Goal: Task Accomplishment & Management: Use online tool/utility

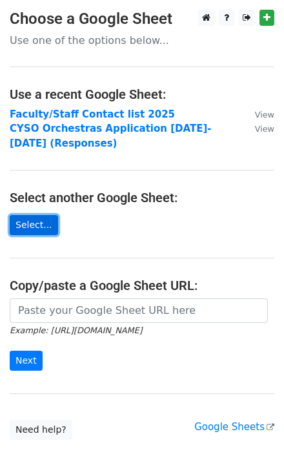
click at [39, 223] on link "Select..." at bounding box center [34, 225] width 48 height 20
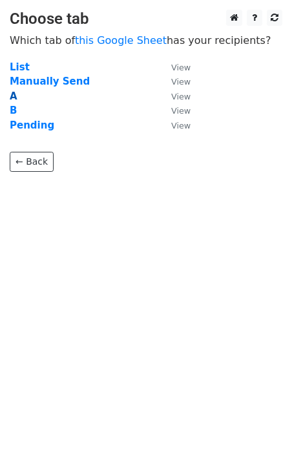
click at [14, 96] on strong "A" at bounding box center [14, 96] width 8 height 12
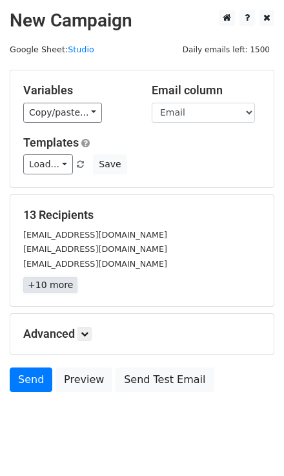
click at [45, 287] on link "+10 more" at bounding box center [50, 285] width 54 height 16
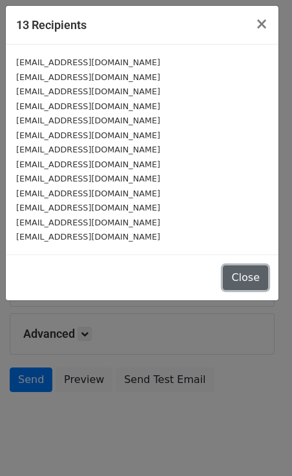
click at [247, 269] on button "Close" at bounding box center [245, 277] width 45 height 25
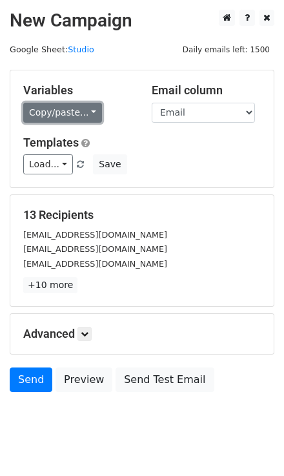
click at [79, 114] on link "Copy/paste..." at bounding box center [62, 113] width 79 height 20
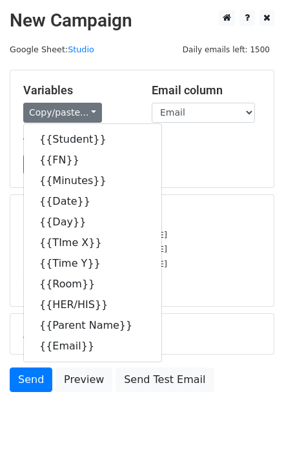
click at [190, 165] on div "Load... Webinar Invitation Order Confirmation Trial Expiration Warning Newslett…" at bounding box center [142, 164] width 257 height 20
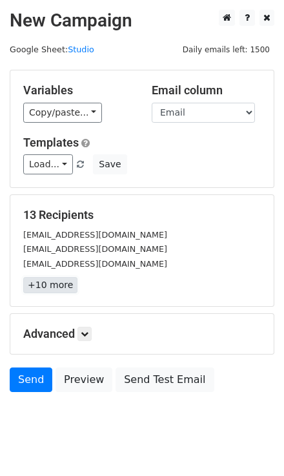
click at [52, 280] on link "+10 more" at bounding box center [50, 285] width 54 height 16
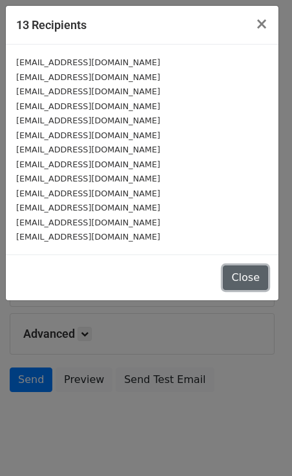
click at [243, 278] on button "Close" at bounding box center [245, 277] width 45 height 25
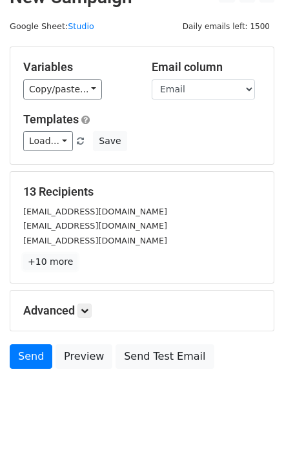
scroll to position [25, 0]
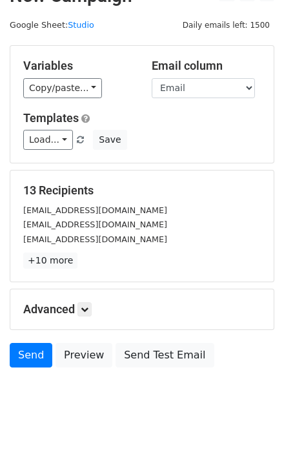
click at [96, 309] on h5 "Advanced" at bounding box center [142, 309] width 238 height 14
click at [88, 310] on icon at bounding box center [85, 309] width 8 height 8
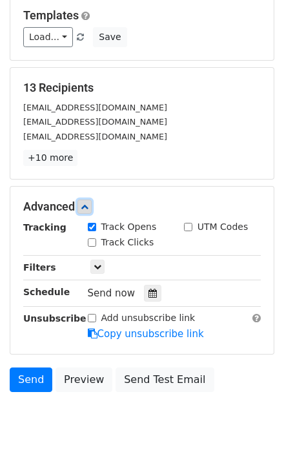
scroll to position [151, 0]
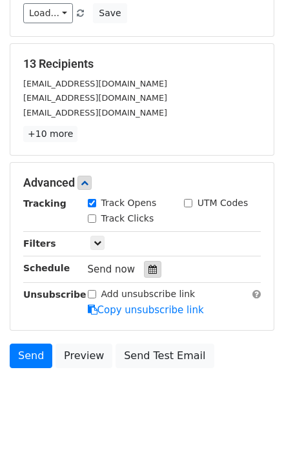
click at [144, 263] on div at bounding box center [152, 269] width 17 height 17
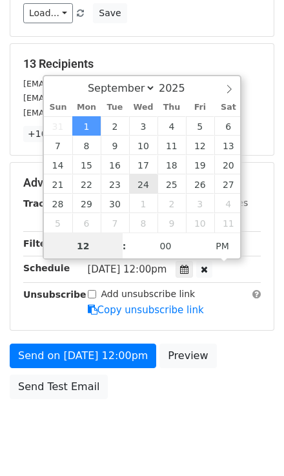
scroll to position [130, 0]
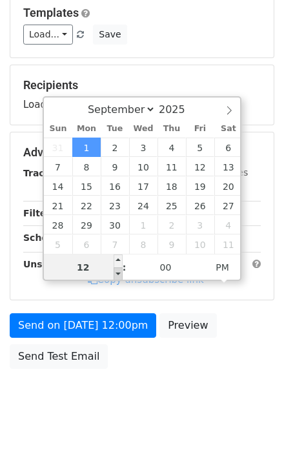
type input "[DATE] 11:00"
type input "11"
click at [119, 271] on span at bounding box center [118, 273] width 9 height 13
type input "[DATE] 10:00"
type input "10"
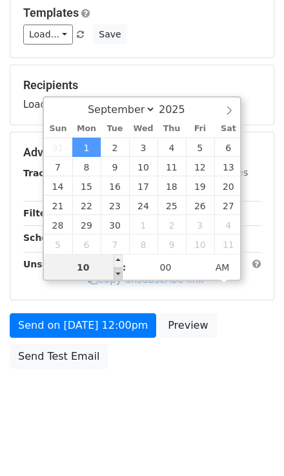
click at [119, 271] on span at bounding box center [118, 273] width 9 height 13
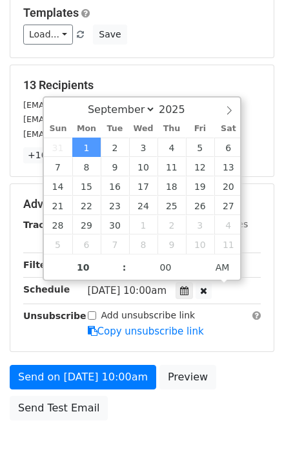
click at [273, 287] on div "Advanced Tracking Track Opens UTM Codes Track Clicks Filters Only include sprea…" at bounding box center [141, 267] width 263 height 167
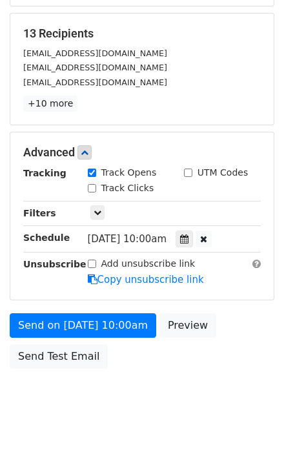
scroll to position [181, 0]
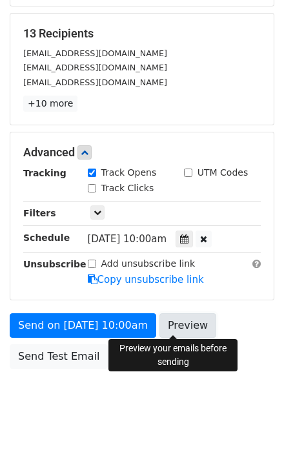
click at [171, 326] on link "Preview" at bounding box center [187, 325] width 57 height 25
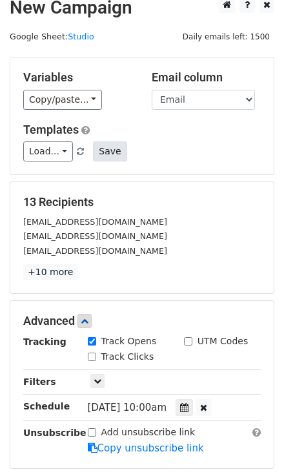
scroll to position [0, 0]
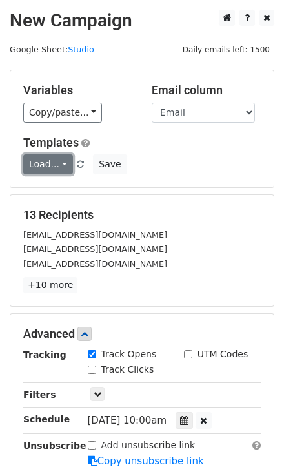
click at [54, 159] on link "Load..." at bounding box center [48, 164] width 50 height 20
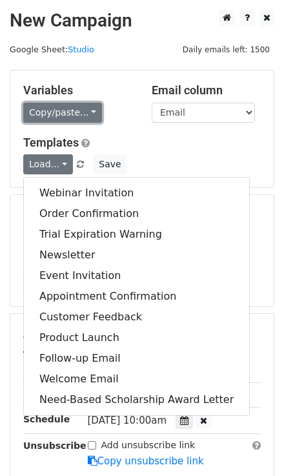
click at [83, 120] on link "Copy/paste..." at bounding box center [62, 113] width 79 height 20
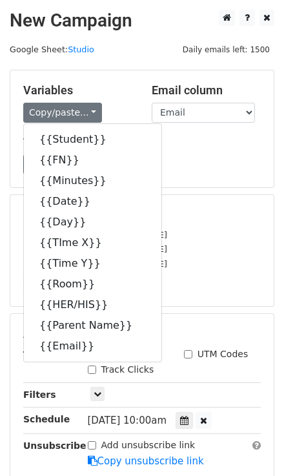
click at [240, 192] on form "Variables Copy/paste... {{Student}} {{FN}} {{Minutes}} {{Date}} {{Day}} {{TIme …" at bounding box center [142, 313] width 265 height 487
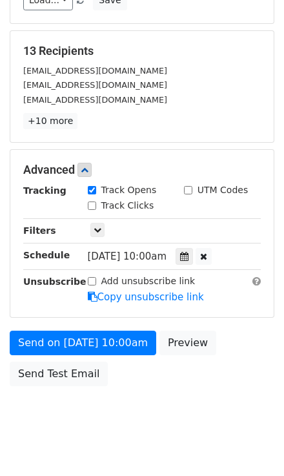
scroll to position [181, 0]
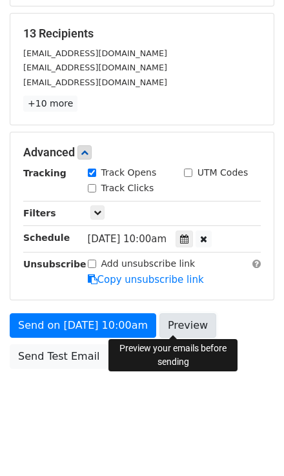
click at [185, 323] on link "Preview" at bounding box center [187, 325] width 57 height 25
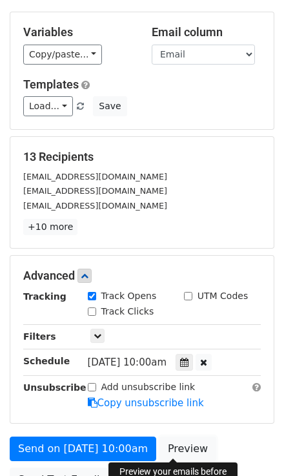
scroll to position [0, 0]
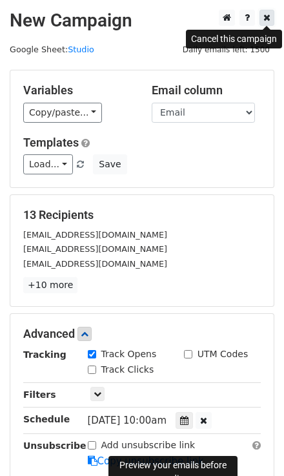
click at [269, 19] on icon at bounding box center [266, 17] width 7 height 9
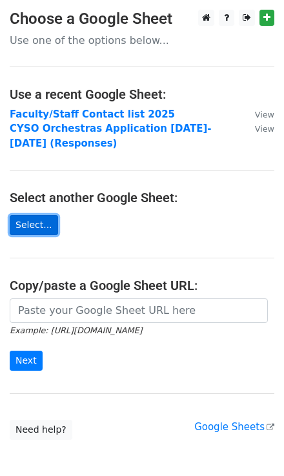
click at [36, 233] on link "Select..." at bounding box center [34, 225] width 48 height 20
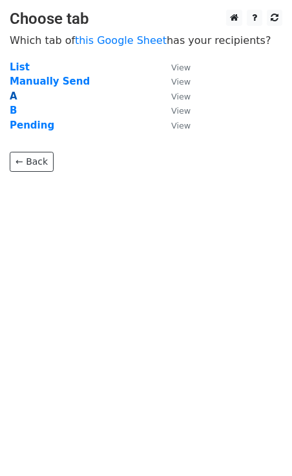
click at [13, 94] on strong "A" at bounding box center [14, 96] width 8 height 12
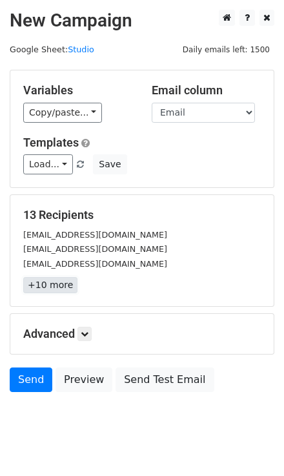
click at [59, 287] on link "+10 more" at bounding box center [50, 285] width 54 height 16
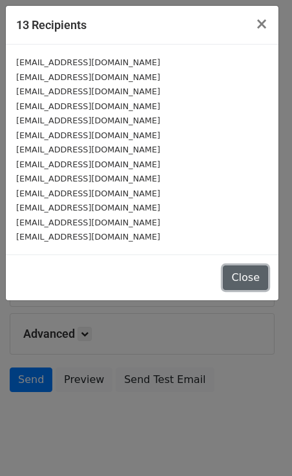
click at [247, 274] on button "Close" at bounding box center [245, 277] width 45 height 25
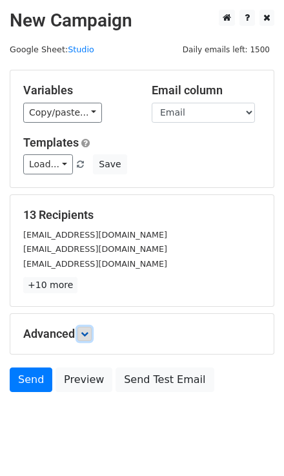
click at [88, 331] on icon at bounding box center [85, 334] width 8 height 8
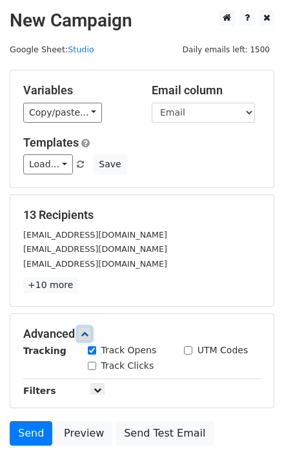
scroll to position [130, 0]
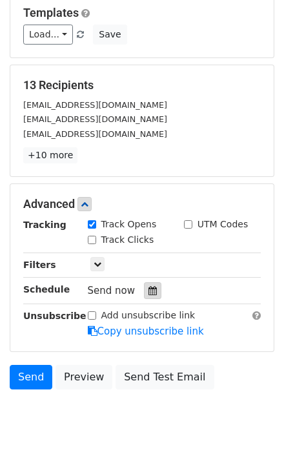
click at [154, 289] on div at bounding box center [152, 290] width 17 height 17
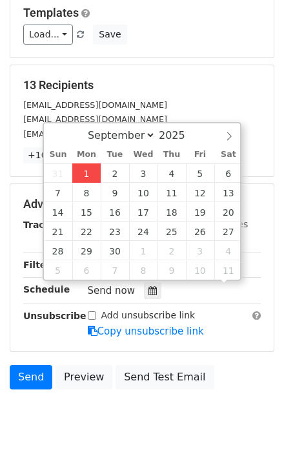
scroll to position [0, 0]
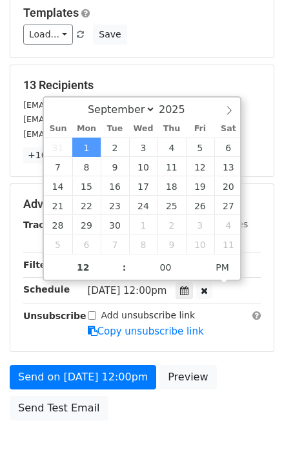
click at [123, 274] on span ":" at bounding box center [125, 267] width 4 height 26
type input "[DATE] 11:00"
type input "11"
click at [119, 271] on span at bounding box center [118, 273] width 9 height 13
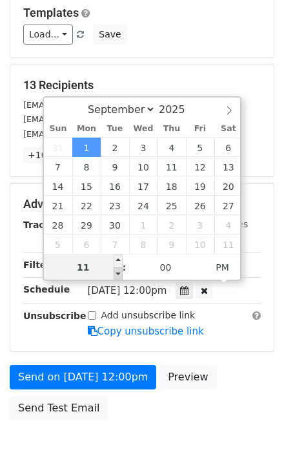
type input "[DATE] 10:00"
type input "10"
click at [119, 271] on span at bounding box center [118, 273] width 9 height 13
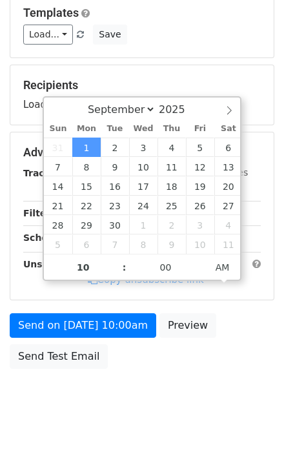
click at [261, 326] on div "Send on Sep 1 at 10:00am Preview Send Test Email" at bounding box center [142, 344] width 284 height 62
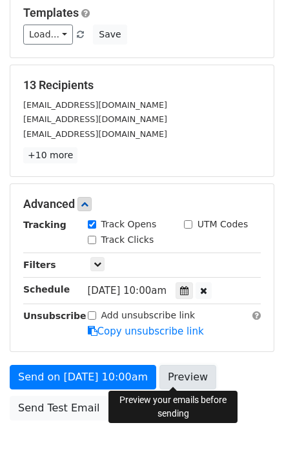
click at [178, 369] on link "Preview" at bounding box center [187, 377] width 57 height 25
click at [167, 379] on link "Preview" at bounding box center [187, 377] width 57 height 25
click at [172, 376] on link "Preview" at bounding box center [187, 377] width 57 height 25
click at [166, 371] on link "Preview" at bounding box center [187, 377] width 57 height 25
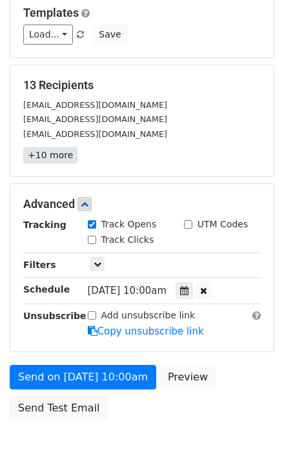
click at [48, 156] on link "+10 more" at bounding box center [50, 155] width 54 height 16
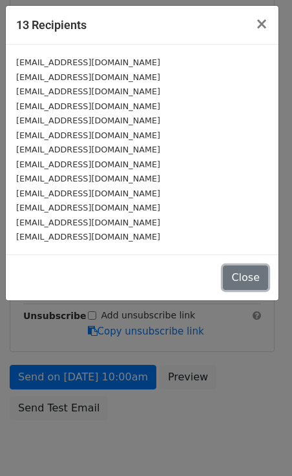
click at [238, 280] on button "Close" at bounding box center [245, 277] width 45 height 25
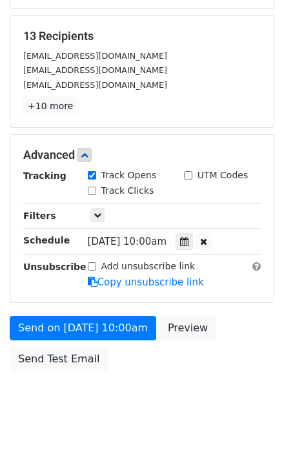
scroll to position [181, 0]
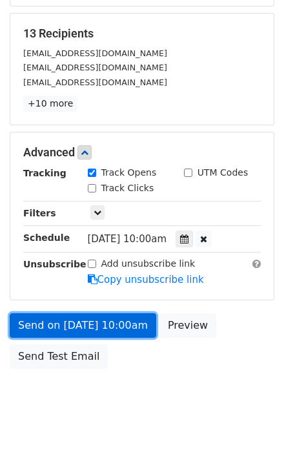
click at [118, 316] on link "Send on [DATE] 10:00am" at bounding box center [83, 325] width 147 height 25
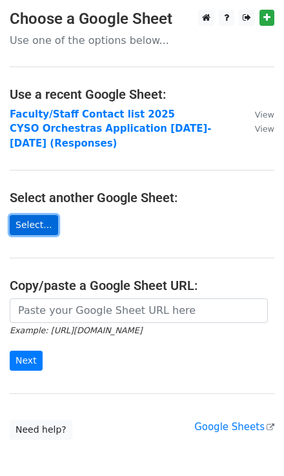
click at [40, 224] on link "Select..." at bounding box center [34, 225] width 48 height 20
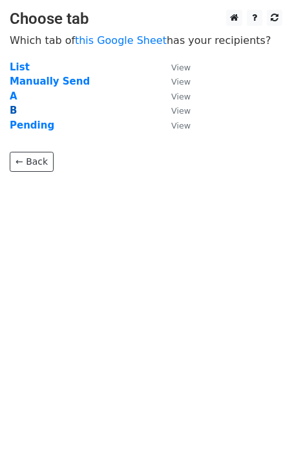
click at [14, 108] on strong "B" at bounding box center [13, 111] width 7 height 12
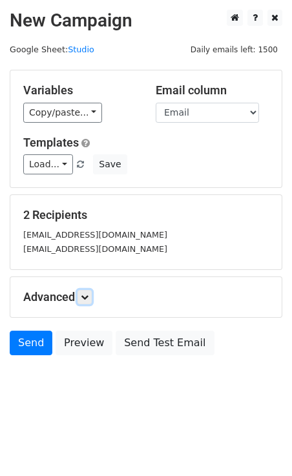
drag, startPoint x: 83, startPoint y: 298, endPoint x: 85, endPoint y: 310, distance: 11.7
click at [83, 298] on icon at bounding box center [85, 297] width 8 height 8
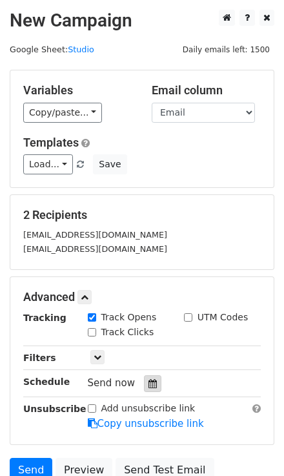
click at [152, 383] on div at bounding box center [152, 383] width 17 height 17
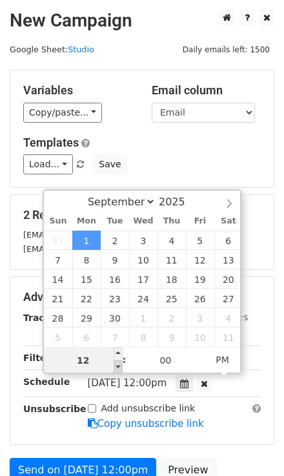
type input "2025-09-01 11:00"
type input "11"
click at [114, 362] on span at bounding box center [118, 366] width 9 height 13
type input "[DATE] 10:00"
type input "10"
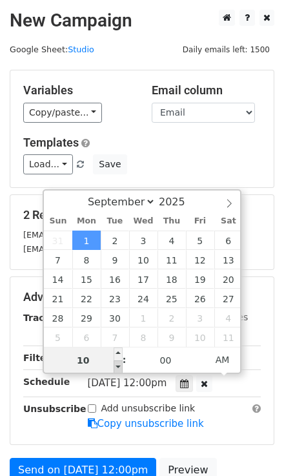
click at [114, 362] on span at bounding box center [118, 366] width 9 height 13
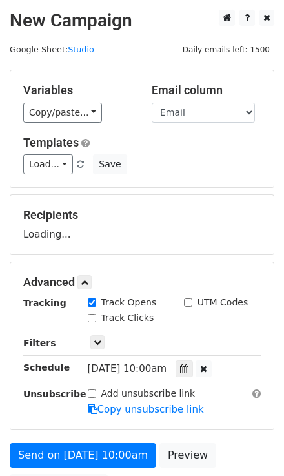
click at [274, 321] on main "New Campaign Daily emails left: 1500 Google Sheet: Studio Variables Copy/paste.…" at bounding box center [142, 257] width 284 height 495
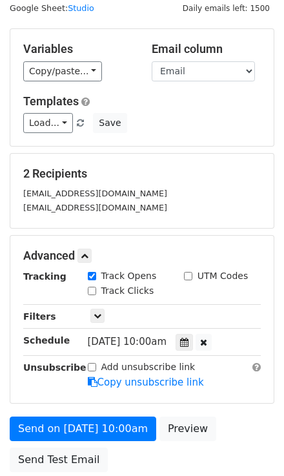
scroll to position [145, 0]
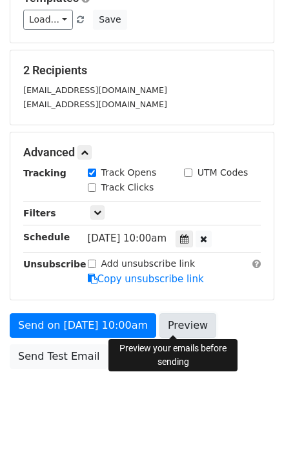
click at [171, 325] on link "Preview" at bounding box center [187, 325] width 57 height 25
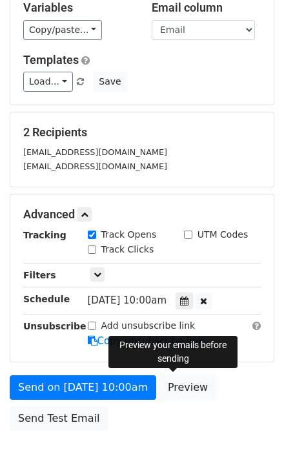
scroll to position [0, 0]
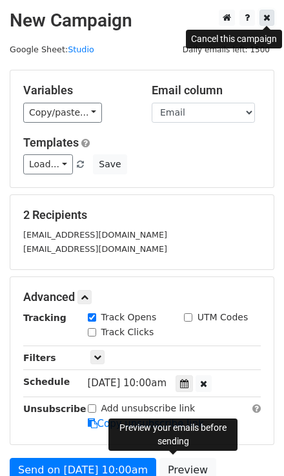
click at [270, 21] on icon at bounding box center [266, 17] width 7 height 9
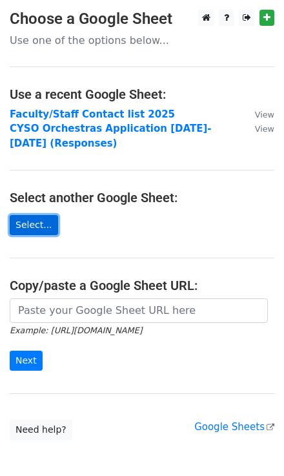
click at [41, 221] on link "Select..." at bounding box center [34, 225] width 48 height 20
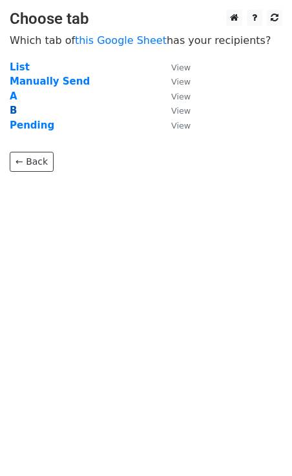
click at [14, 108] on strong "B" at bounding box center [13, 111] width 7 height 12
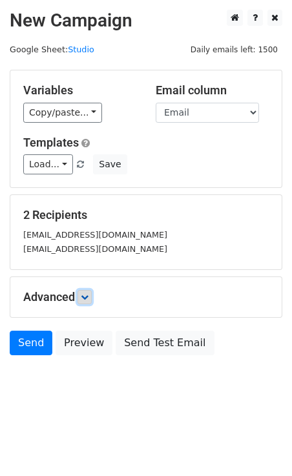
click at [85, 297] on icon at bounding box center [85, 297] width 8 height 8
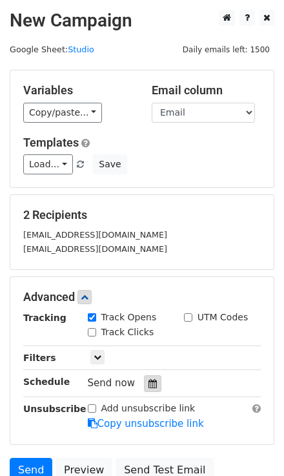
click at [148, 383] on icon at bounding box center [152, 383] width 8 height 9
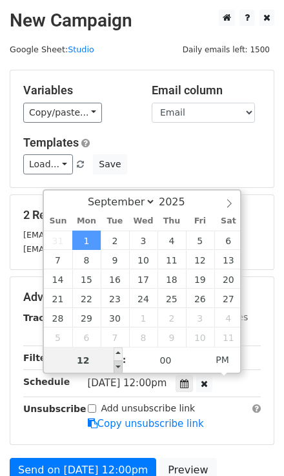
type input "[DATE] 11:00"
type input "11"
click at [119, 368] on span at bounding box center [118, 366] width 9 height 13
type input "[DATE] 10:00"
type input "10"
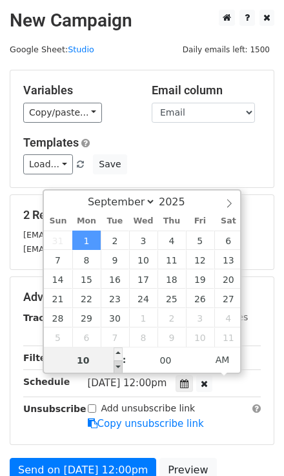
click at [119, 367] on span at bounding box center [118, 366] width 9 height 13
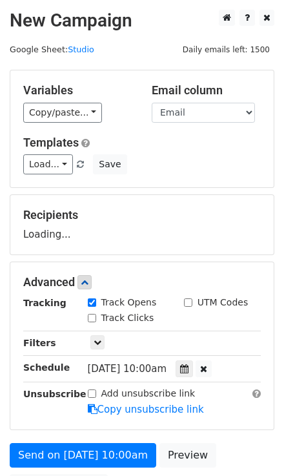
click at [256, 339] on div "Only include spreadsheet rows that match the following filters:" at bounding box center [174, 343] width 193 height 15
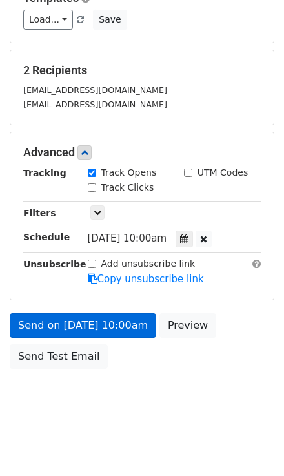
scroll to position [93, 0]
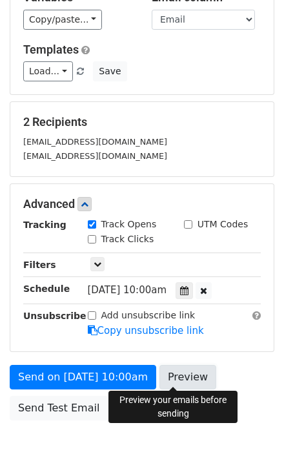
click at [176, 375] on link "Preview" at bounding box center [187, 377] width 57 height 25
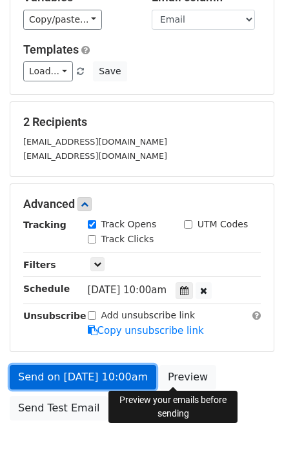
click at [107, 371] on link "Send on [DATE] 10:00am" at bounding box center [83, 377] width 147 height 25
